Goal: Navigation & Orientation: Find specific page/section

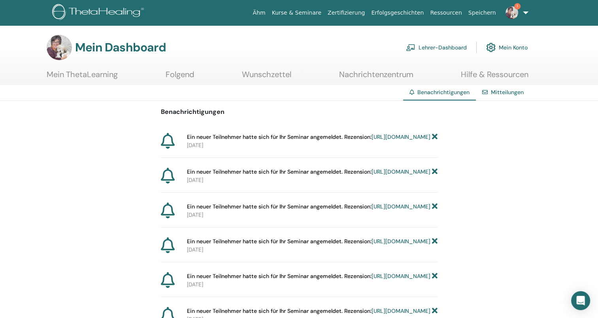
click at [371, 140] on link "https://member.thetahealing.com/instructor/seminar/363457/attendees" at bounding box center [400, 136] width 59 height 7
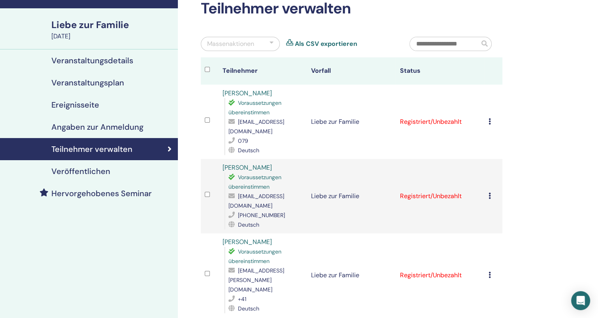
scroll to position [53, 0]
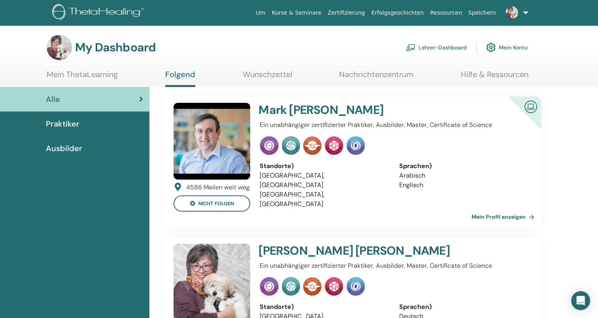
click at [442, 43] on link "Lehrer-Dashboard" at bounding box center [436, 47] width 61 height 17
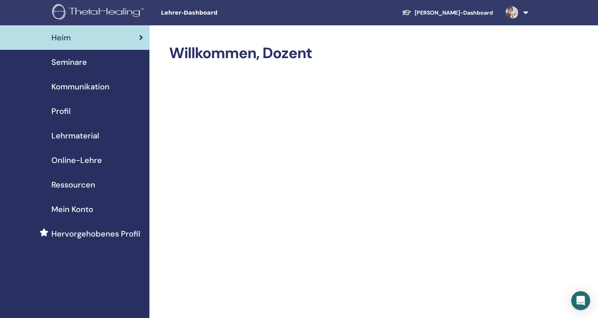
click at [95, 60] on div "Seminare" at bounding box center [74, 62] width 137 height 12
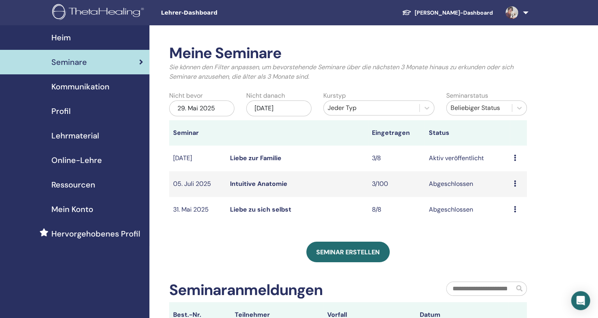
click at [95, 85] on span "Kommunikation" at bounding box center [80, 87] width 58 height 12
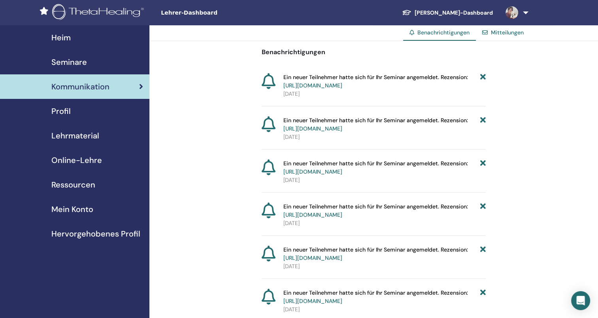
click at [55, 108] on span "Profil" at bounding box center [60, 111] width 19 height 12
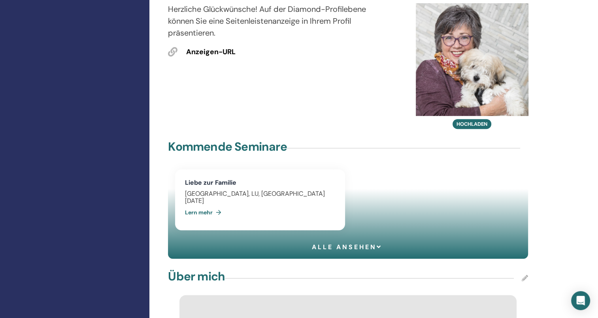
scroll to position [468, 0]
